Goal: Task Accomplishment & Management: Manage account settings

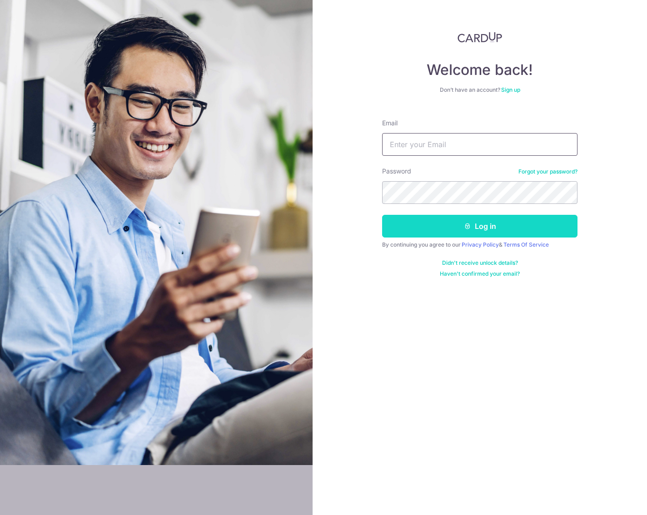
type input "[EMAIL_ADDRESS][DOMAIN_NAME]"
click at [434, 214] on form "Email amirhamzah.hafiz@gmail.com Password Forgot your password? Log in By conti…" at bounding box center [479, 195] width 195 height 166
click at [440, 227] on button "Log in" at bounding box center [479, 226] width 195 height 23
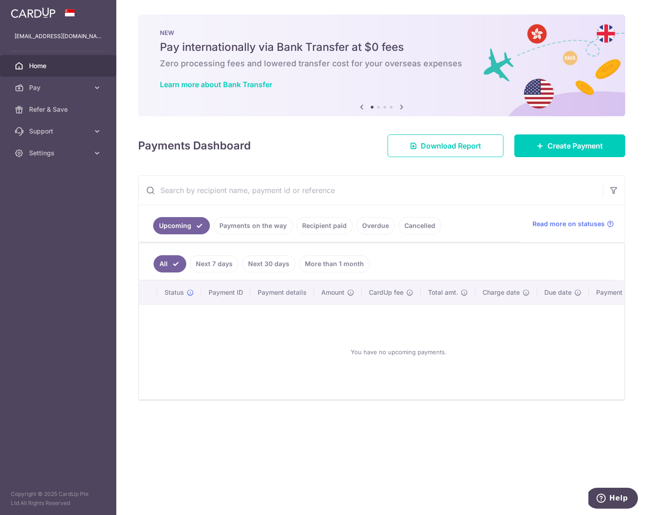
click at [320, 267] on link "More than 1 month" at bounding box center [334, 263] width 71 height 17
click at [312, 265] on link "More than 1 month" at bounding box center [328, 263] width 84 height 17
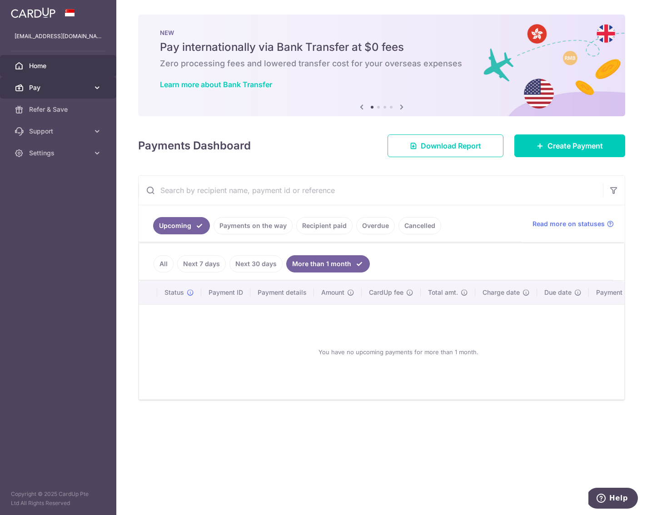
click at [73, 91] on span "Pay" at bounding box center [59, 87] width 60 height 9
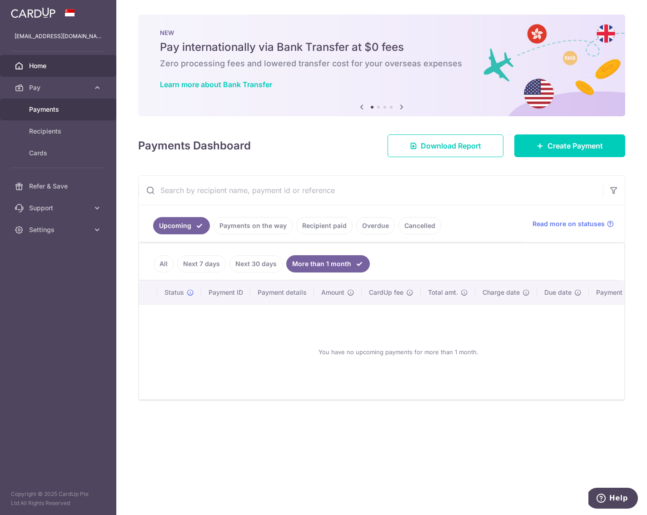
click at [77, 110] on span "Payments" at bounding box center [59, 109] width 60 height 9
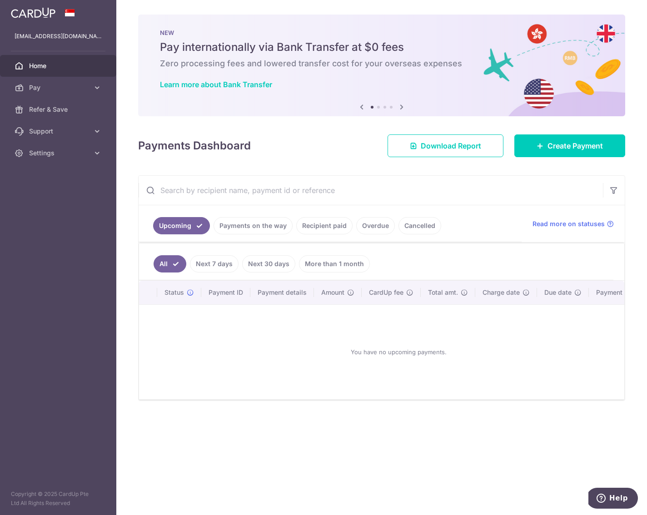
click at [57, 73] on link "Home" at bounding box center [58, 66] width 116 height 22
click at [275, 223] on link "Payments on the way" at bounding box center [252, 225] width 79 height 17
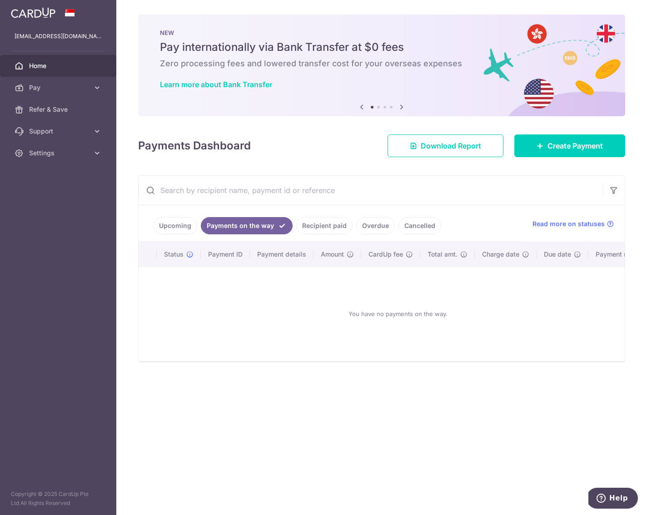
click at [328, 226] on link "Recipient paid" at bounding box center [324, 225] width 56 height 17
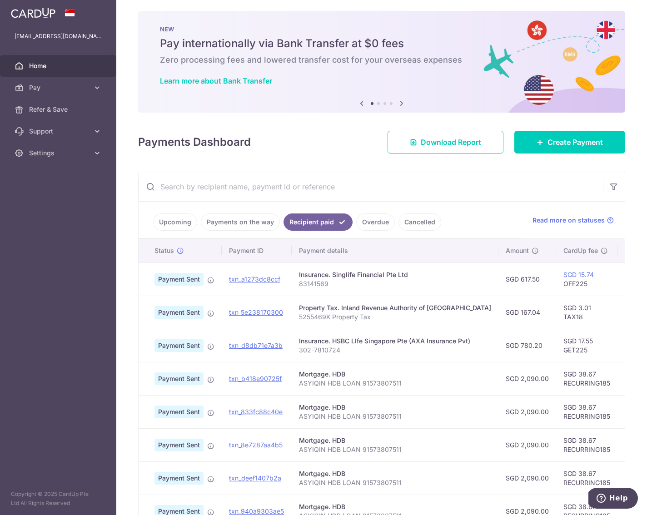
scroll to position [0, 10]
